Goal: Navigation & Orientation: Find specific page/section

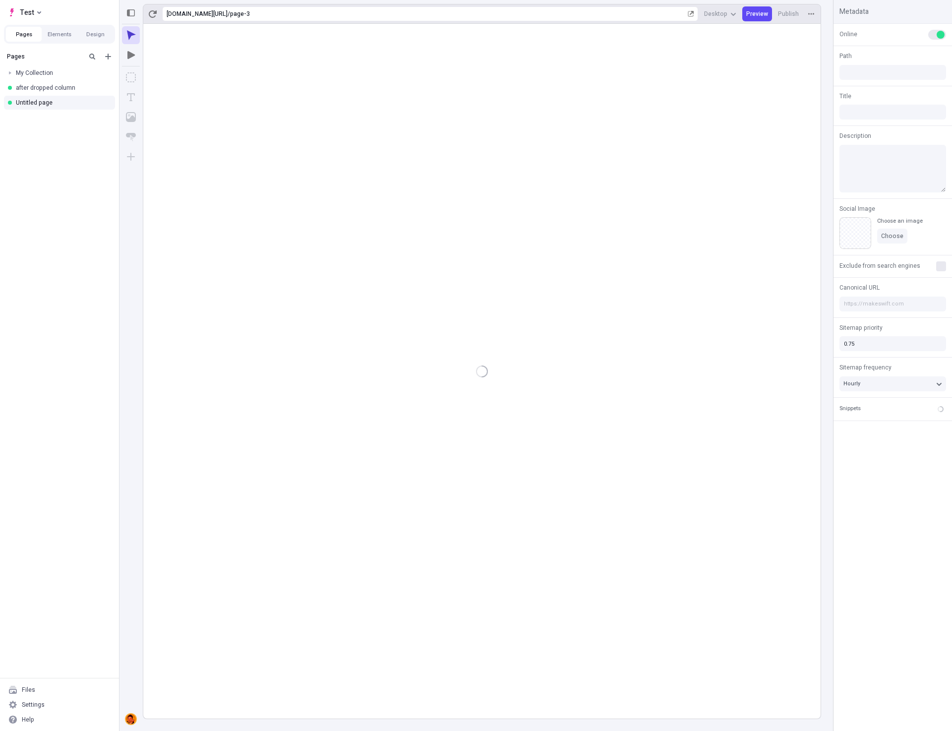
type input "/page-3"
click at [46, 705] on div "Settings" at bounding box center [59, 704] width 111 height 15
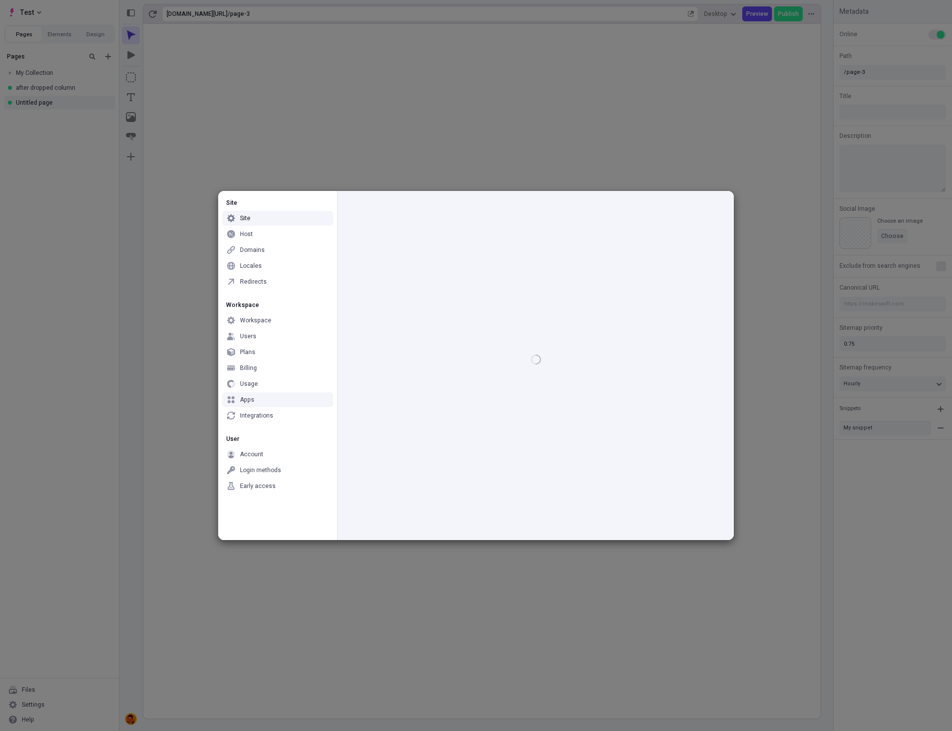
click at [258, 400] on div "Apps" at bounding box center [277, 399] width 111 height 15
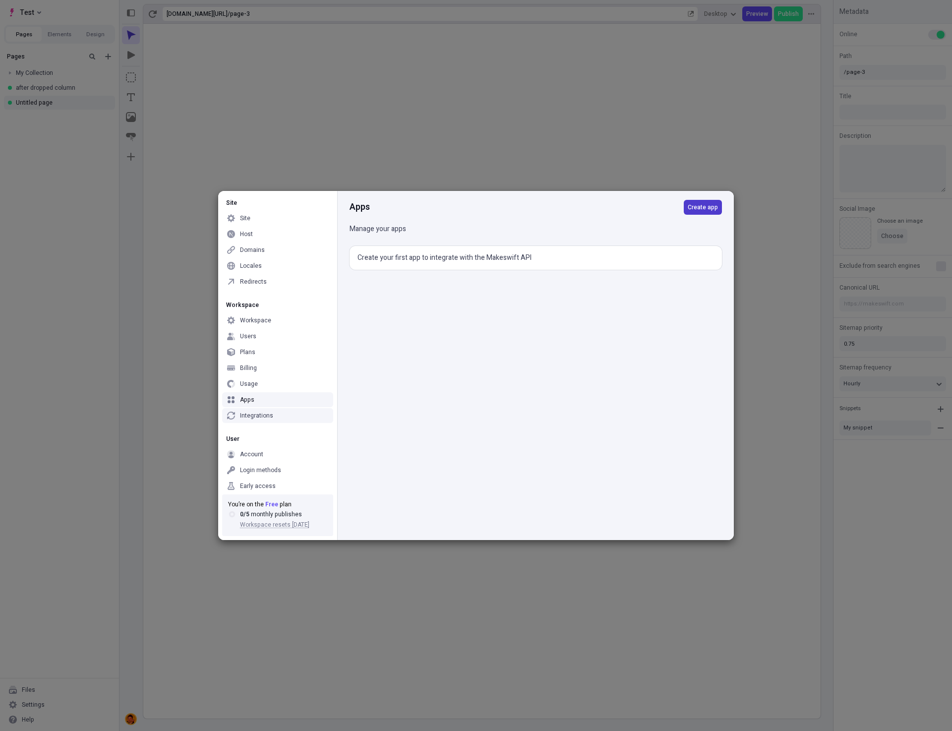
click at [703, 206] on span "Create app" at bounding box center [703, 207] width 30 height 8
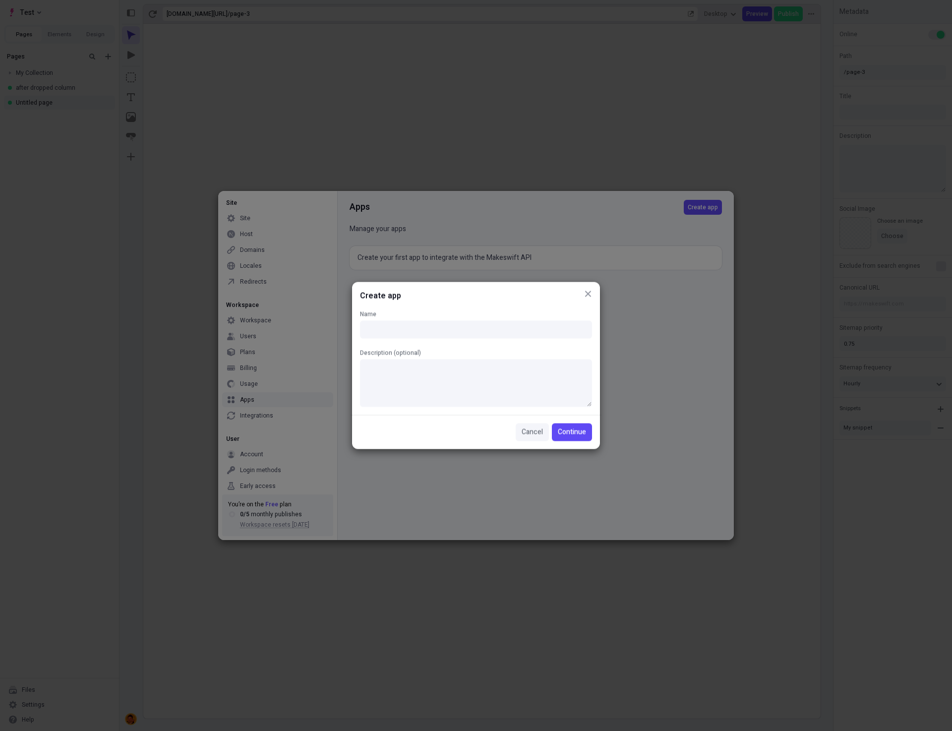
click at [527, 433] on span "Cancel" at bounding box center [531, 432] width 21 height 11
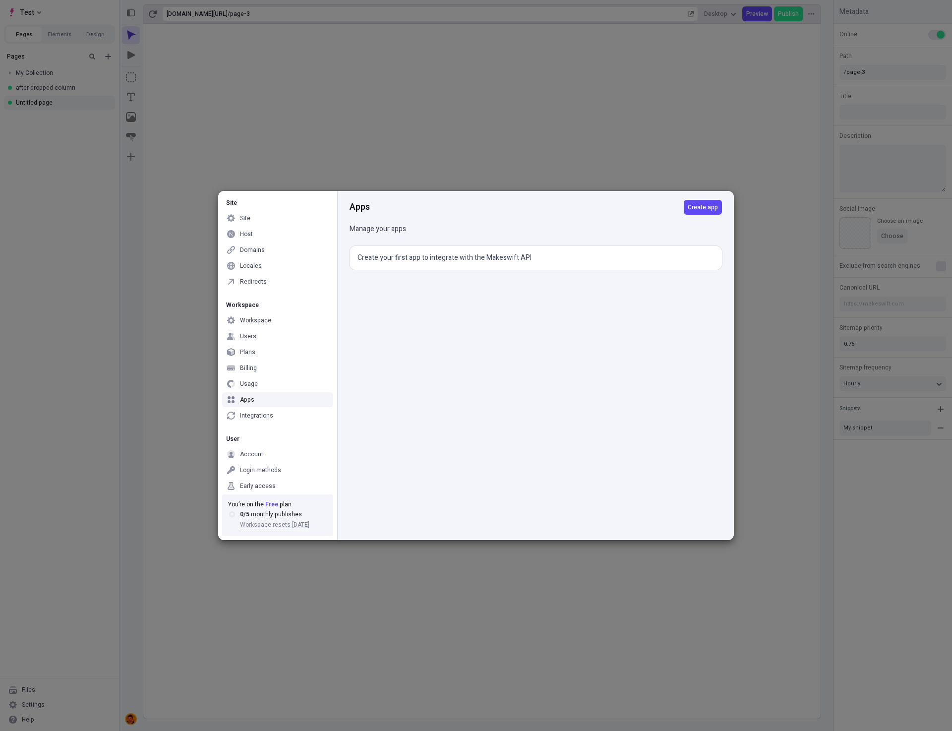
click at [460, 205] on div "Apps Create app" at bounding box center [535, 207] width 372 height 33
click at [880, 716] on div "Site Site Host Domains Locales Redirects Workspace Workspace Users Plans Billin…" at bounding box center [476, 365] width 952 height 731
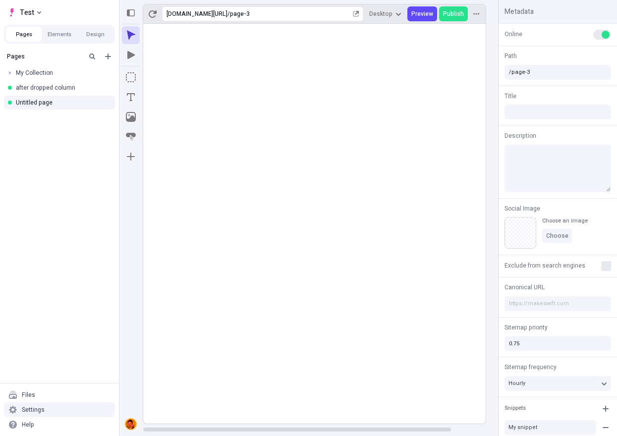
click at [35, 414] on div "Settings" at bounding box center [59, 410] width 111 height 15
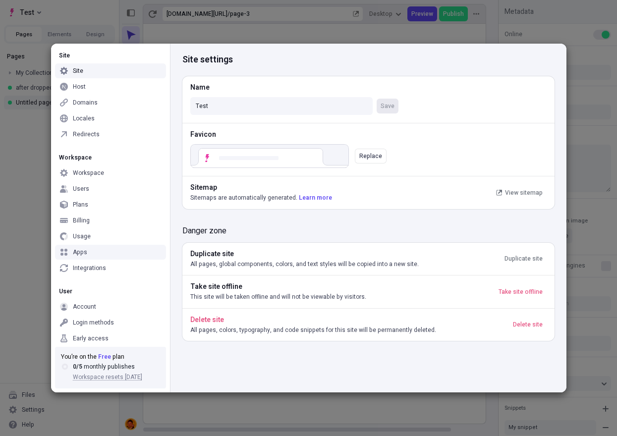
click at [85, 254] on div "Apps" at bounding box center [80, 252] width 14 height 8
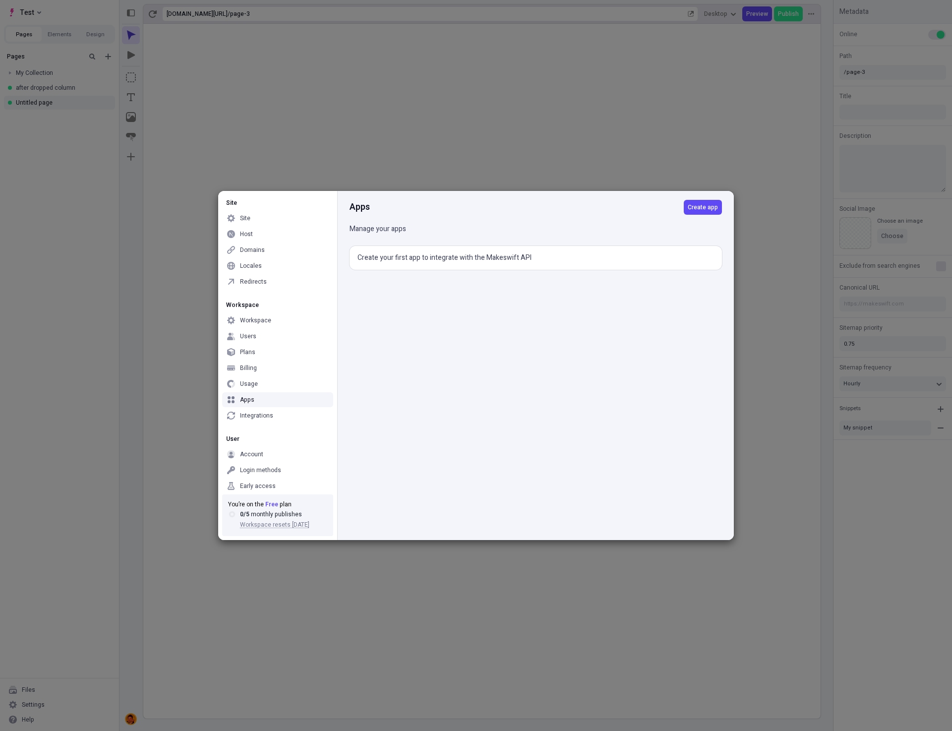
click at [527, 377] on div "Apps Create app Manage your apps Create your first app to integrate with the Ma…" at bounding box center [535, 365] width 397 height 349
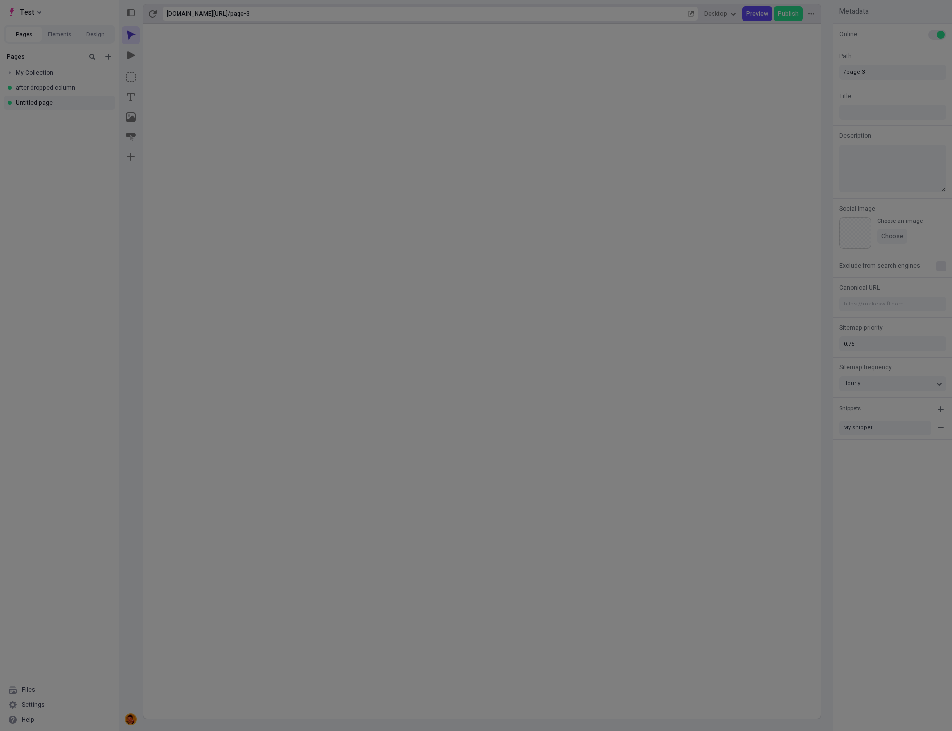
click at [670, 602] on div "Site Site Host Domains Locales Redirects Workspace Workspace Users Plans Billin…" at bounding box center [476, 365] width 952 height 731
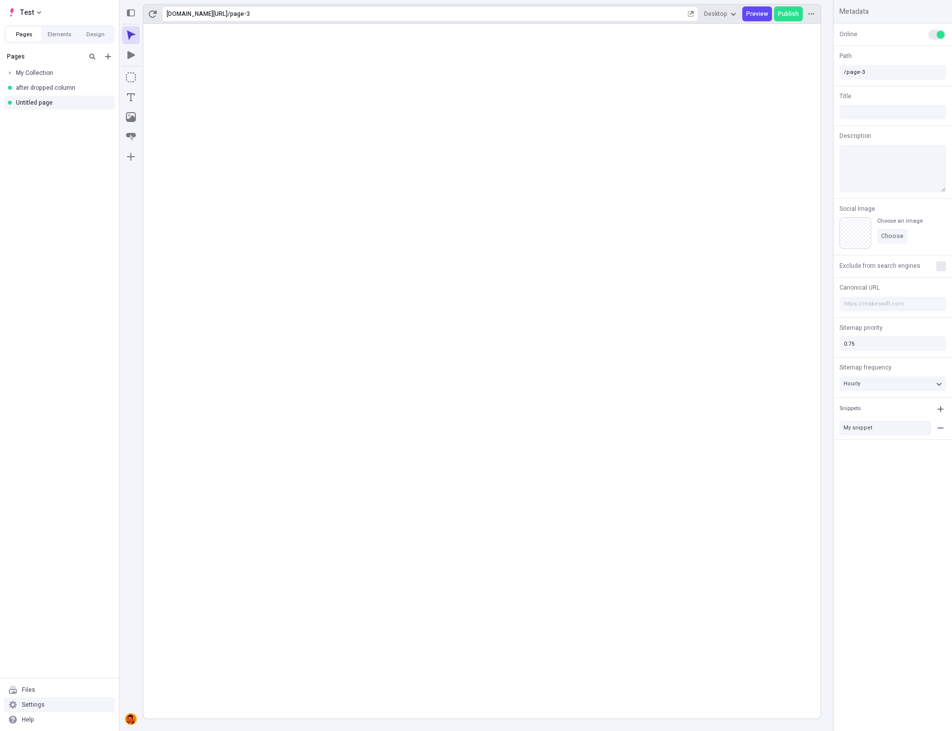
click at [60, 701] on div "Settings" at bounding box center [59, 704] width 111 height 15
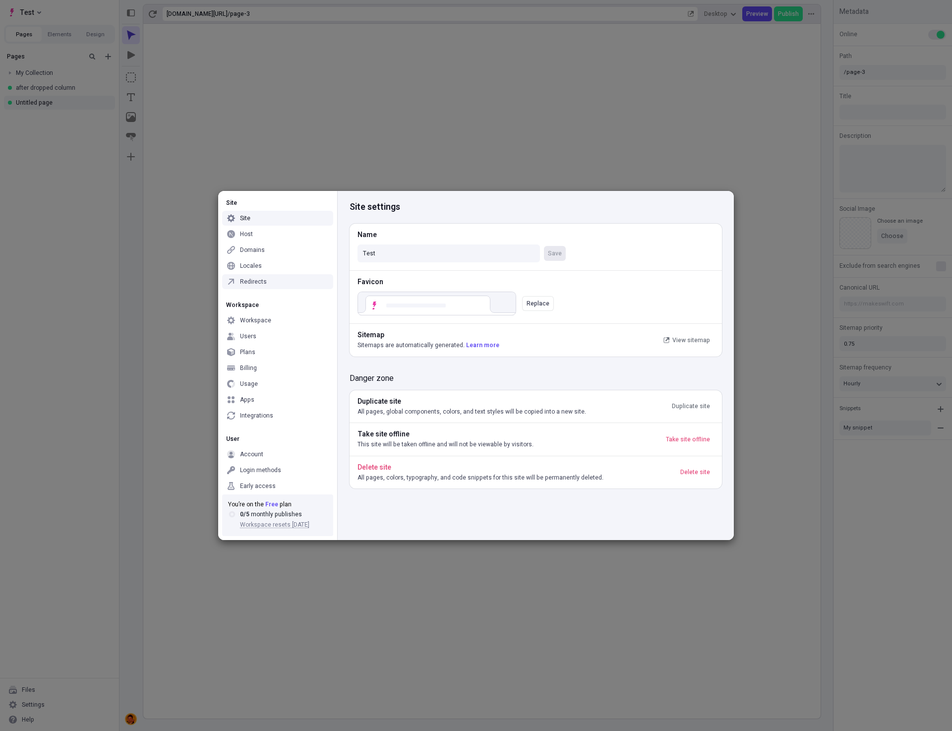
click at [246, 285] on div "Redirects" at bounding box center [253, 282] width 27 height 8
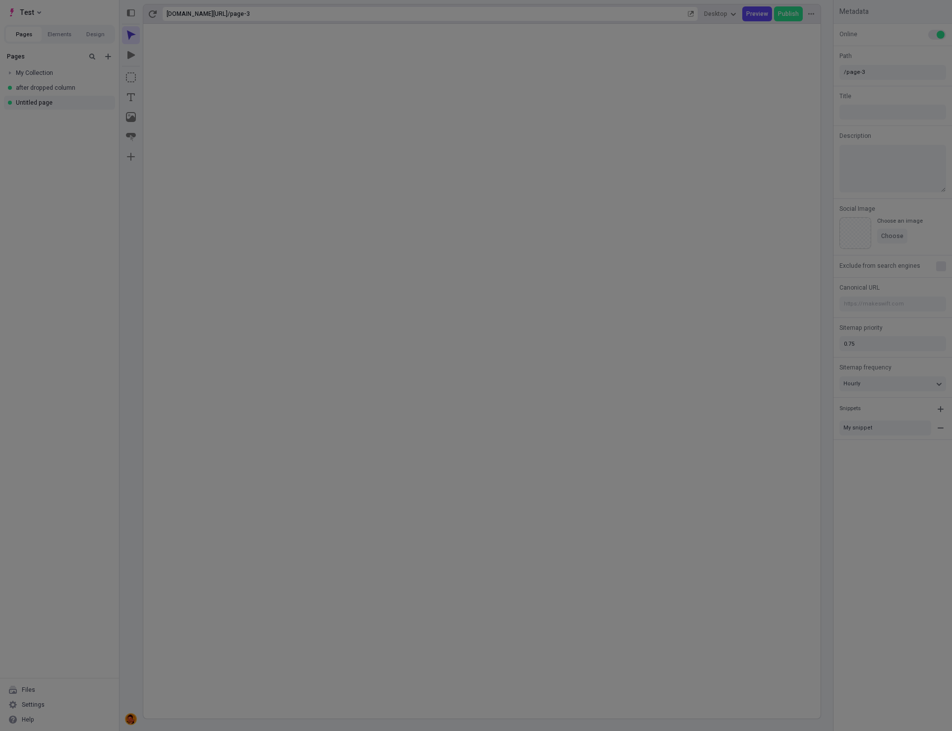
click at [868, 677] on div "Site Site Host Domains Locales Redirects Workspace Workspace Users Plans Billin…" at bounding box center [476, 365] width 952 height 731
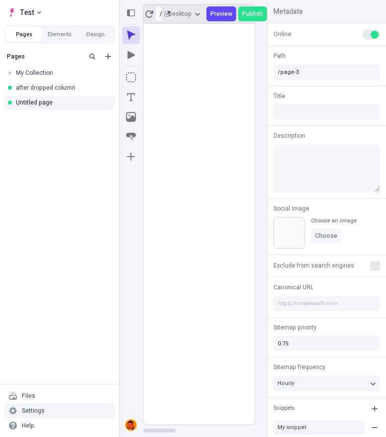
click at [26, 409] on div "Settings" at bounding box center [33, 411] width 23 height 8
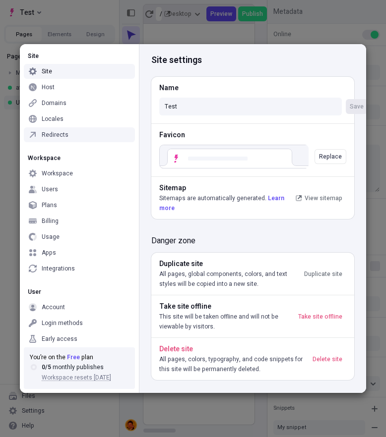
click at [55, 132] on div "Redirects" at bounding box center [55, 135] width 27 height 8
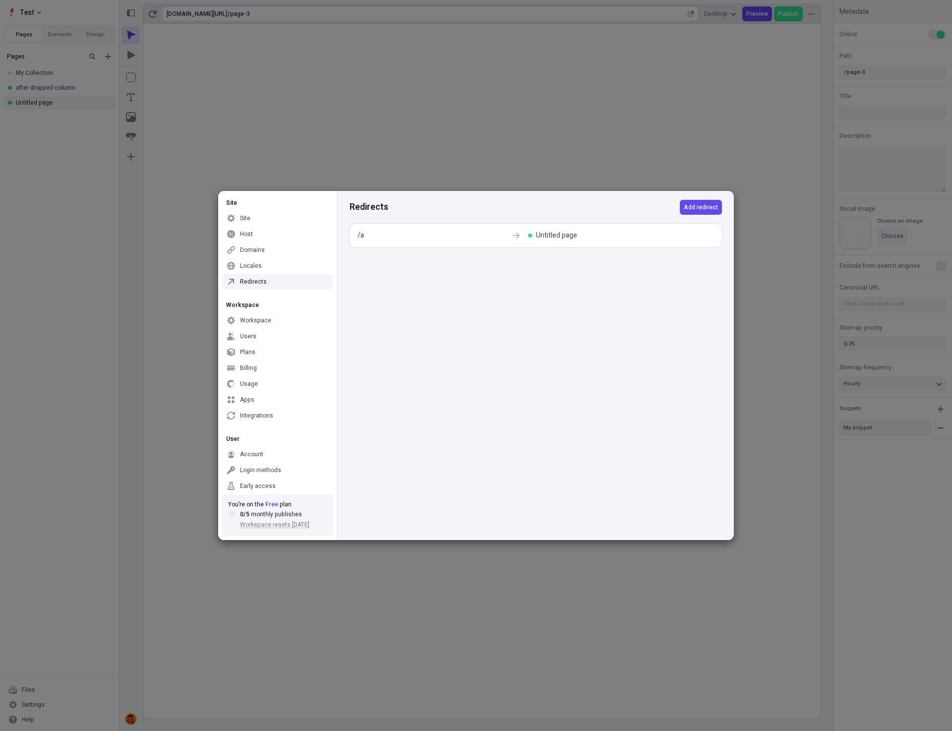
click at [642, 396] on div "Redirects Add redirect /a Untitled page" at bounding box center [535, 365] width 397 height 349
click at [515, 457] on div "Redirects Add redirect /a Untitled page" at bounding box center [535, 365] width 397 height 349
click at [541, 424] on div "Redirects Add redirect /a Untitled page" at bounding box center [535, 365] width 397 height 349
drag, startPoint x: 615, startPoint y: 366, endPoint x: 660, endPoint y: 239, distance: 135.3
click at [615, 366] on div "Redirects Add redirect /a Untitled page" at bounding box center [535, 365] width 397 height 349
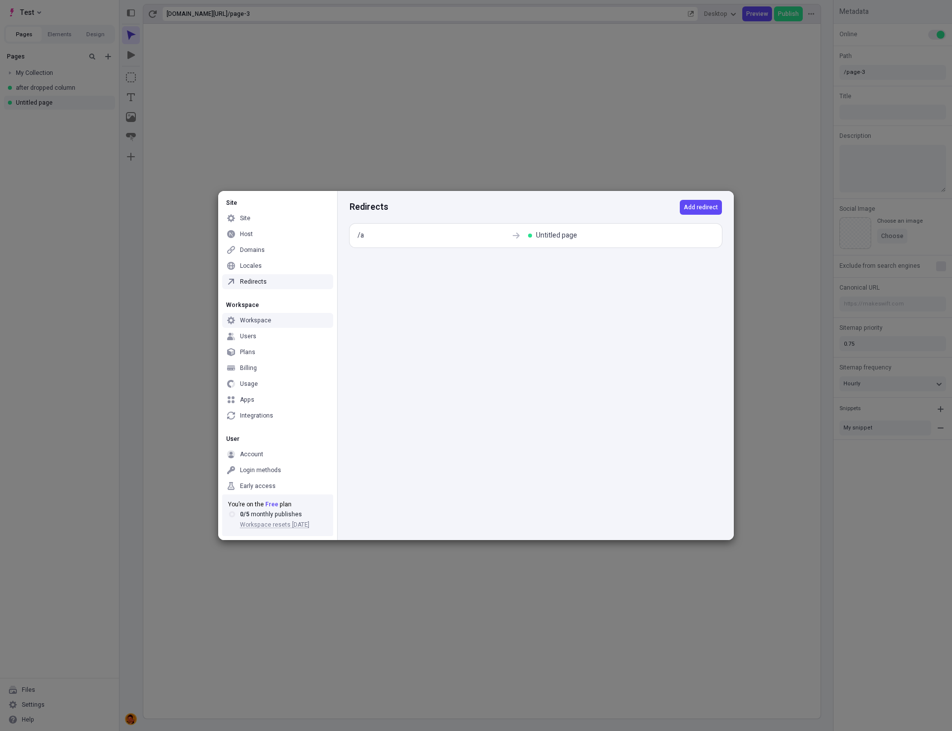
click at [273, 317] on div "Workspace" at bounding box center [277, 320] width 111 height 15
click at [249, 230] on div "Host" at bounding box center [246, 234] width 13 height 8
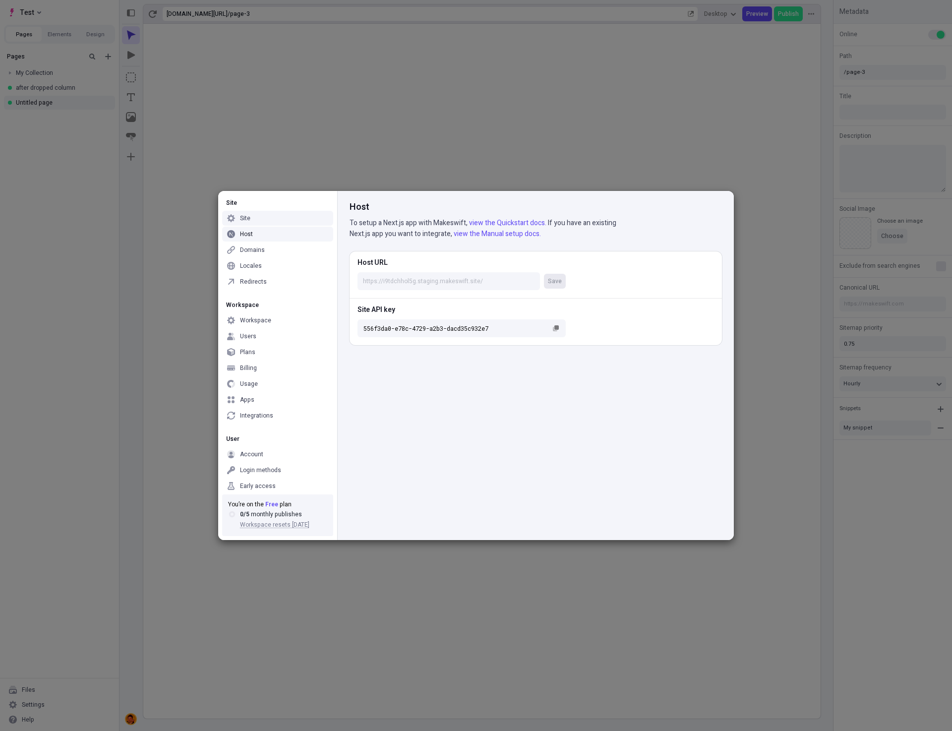
click at [249, 221] on div "Site" at bounding box center [245, 218] width 10 height 8
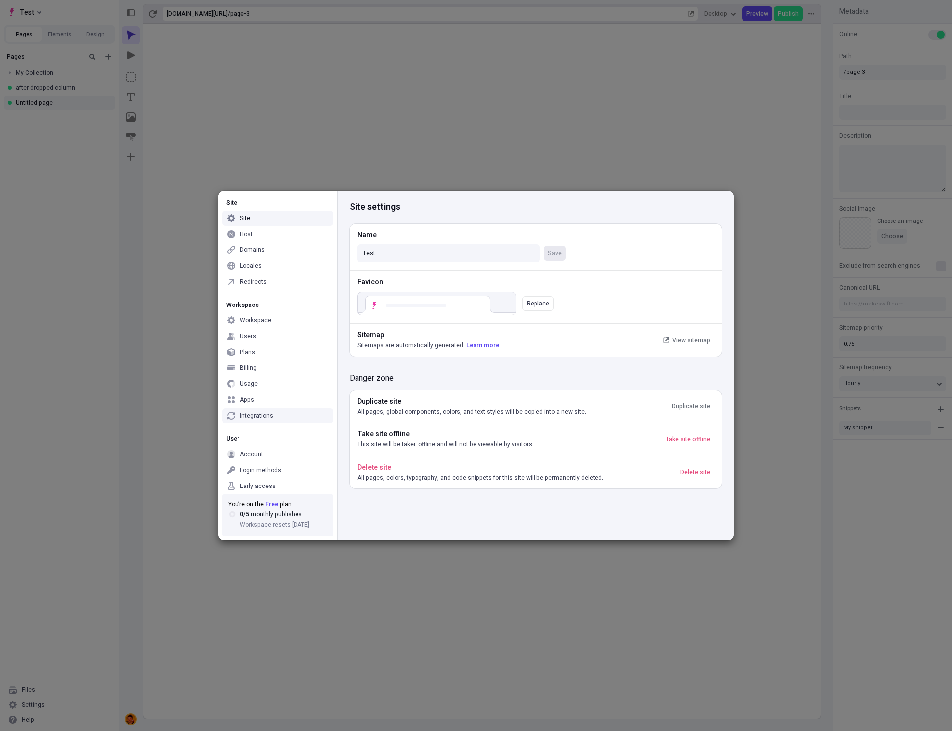
click at [254, 410] on div "Integrations" at bounding box center [277, 415] width 111 height 15
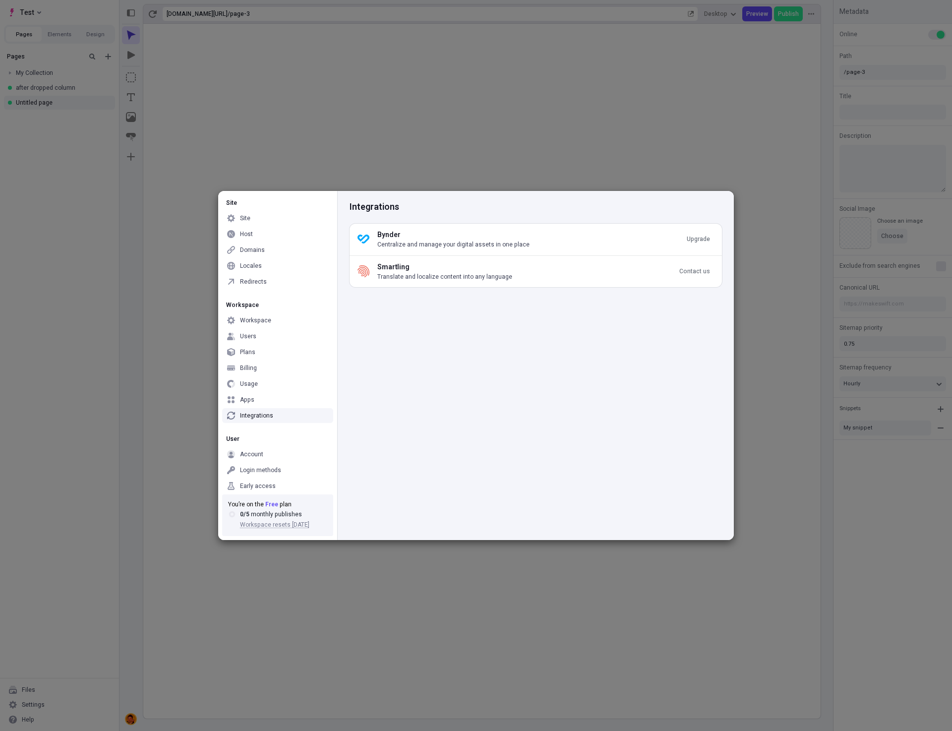
click at [486, 429] on div "Integrations Bynder Centralize and manage your digital assets in one place Upgr…" at bounding box center [535, 365] width 397 height 349
